Goal: Task Accomplishment & Management: Use online tool/utility

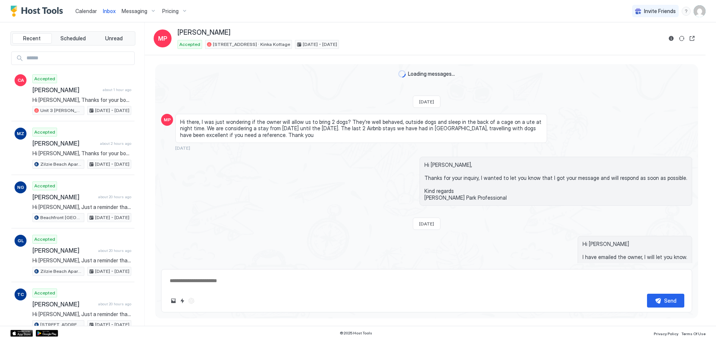
scroll to position [594, 0]
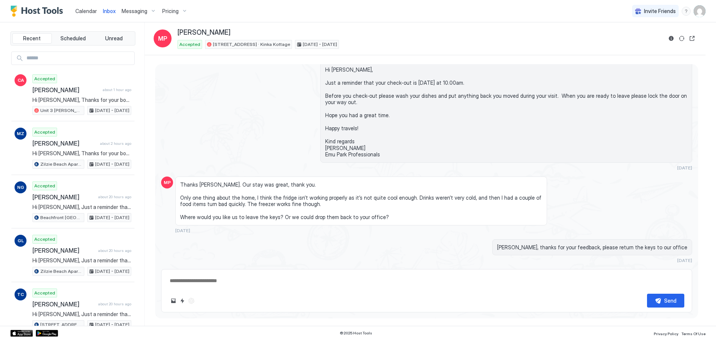
click at [109, 14] on link "Inbox" at bounding box center [109, 11] width 13 height 8
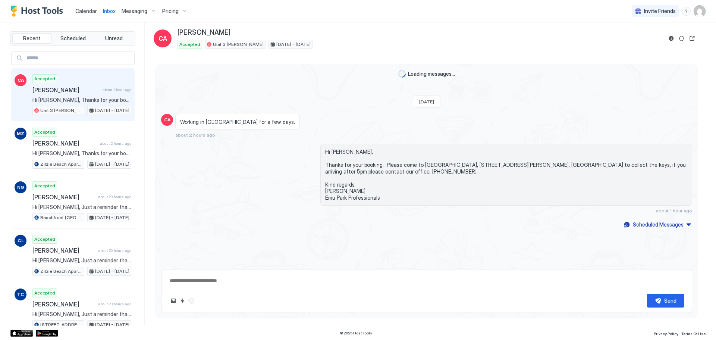
type textarea "*"
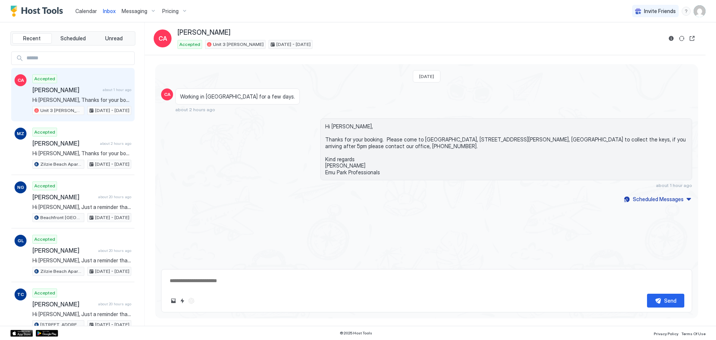
click at [86, 16] on div "Calendar" at bounding box center [86, 11] width 28 height 14
click at [91, 13] on span "Calendar" at bounding box center [86, 11] width 22 height 6
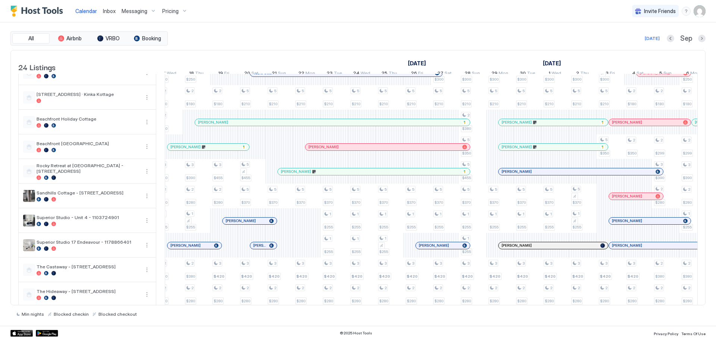
scroll to position [0, 440]
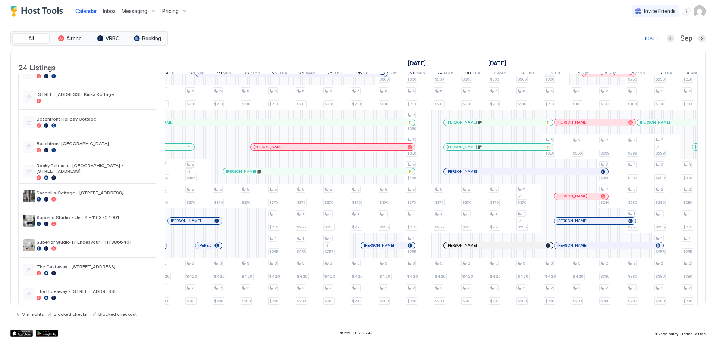
click at [336, 293] on tr "2 $250 2 $180 2 $340 3 $390 2 $280 1 $255 1 $255 2 $380 2 $280 1 $255 1 $140 2 …" at bounding box center [444, 257] width 1627 height 590
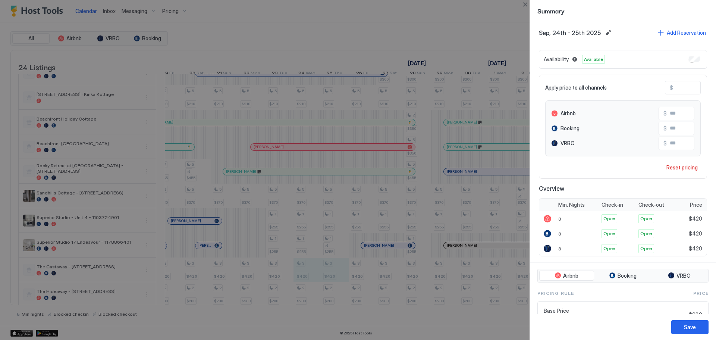
drag, startPoint x: 353, startPoint y: 302, endPoint x: 340, endPoint y: 304, distance: 13.1
click at [340, 304] on div at bounding box center [358, 170] width 716 height 340
click at [527, 2] on button "Close" at bounding box center [524, 4] width 9 height 9
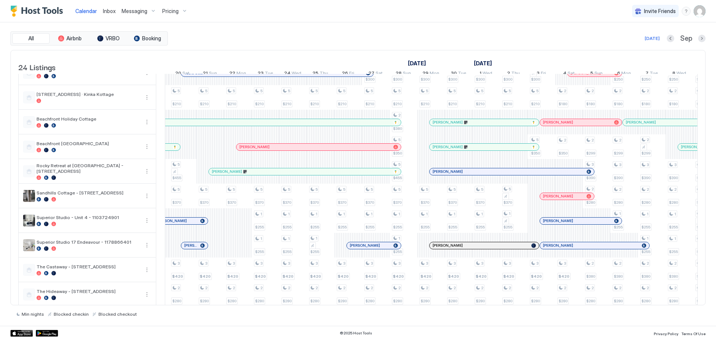
click at [540, 335] on div "© 2025 Host Tools Privacy Policy Terms Of Use" at bounding box center [358, 332] width 716 height 14
